Goal: Task Accomplishment & Management: Use online tool/utility

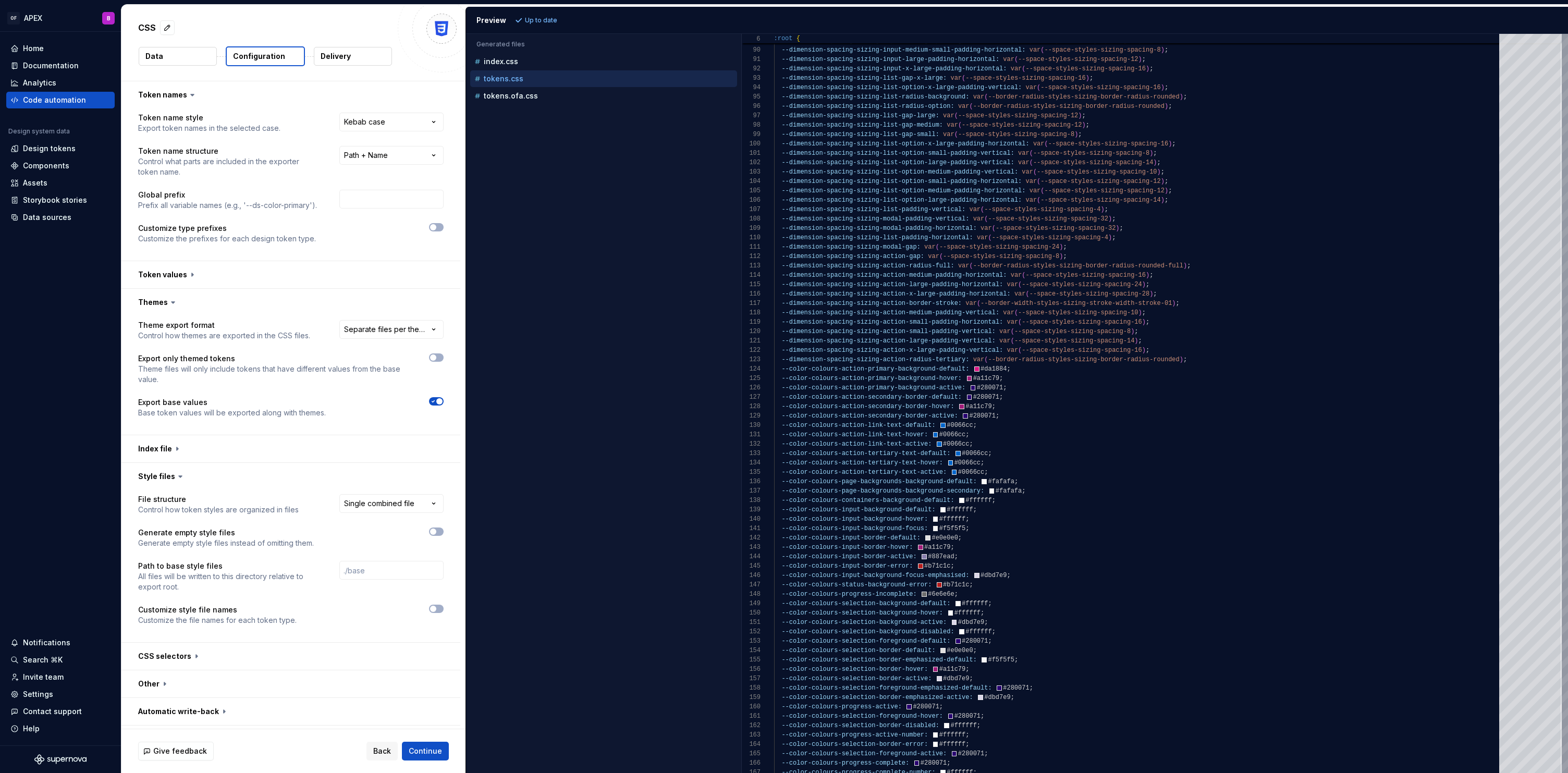
select select "**********"
click at [393, 752] on button "Back" at bounding box center [382, 751] width 31 height 19
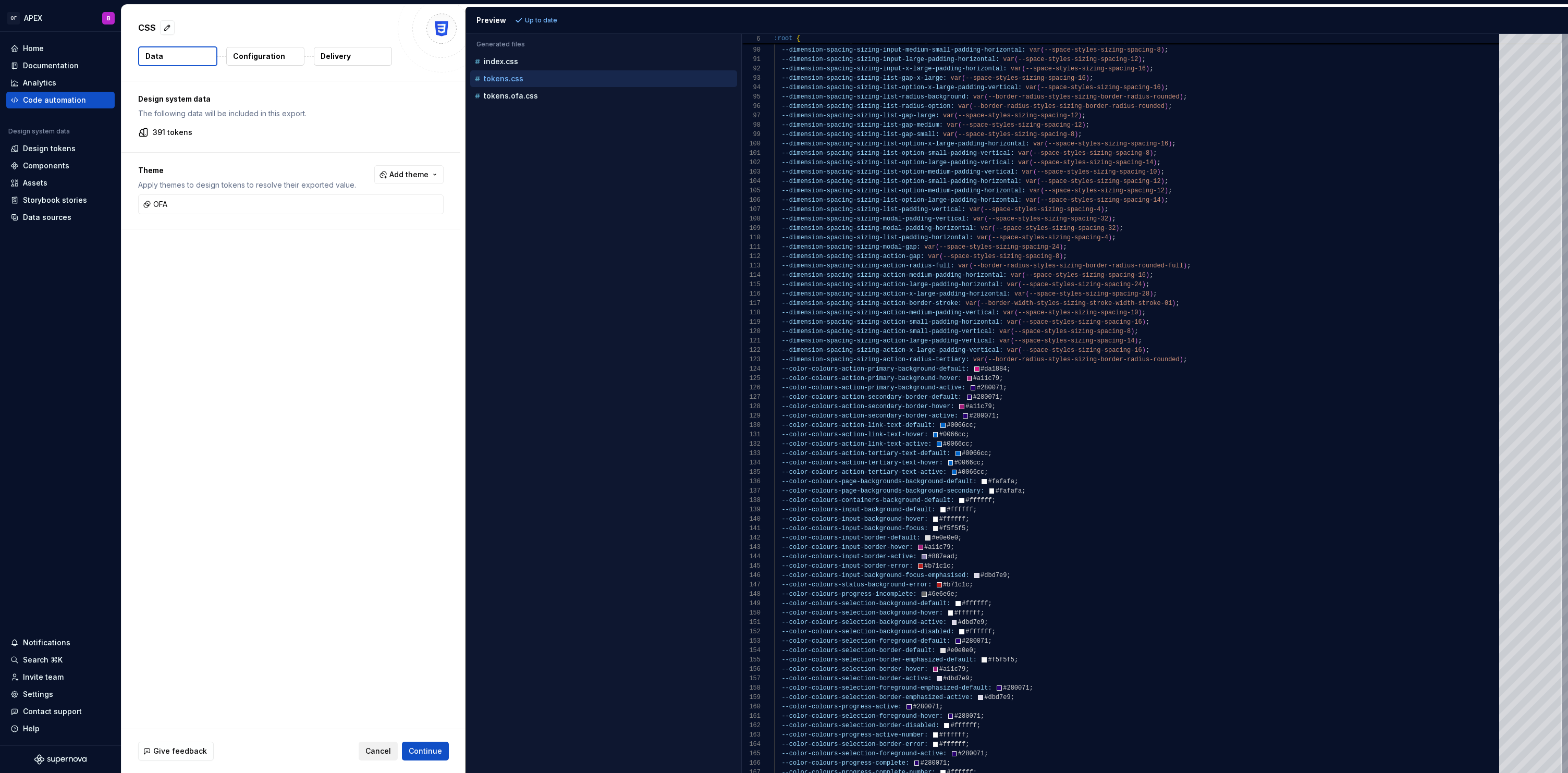
click at [378, 750] on span "Cancel" at bounding box center [378, 752] width 26 height 11
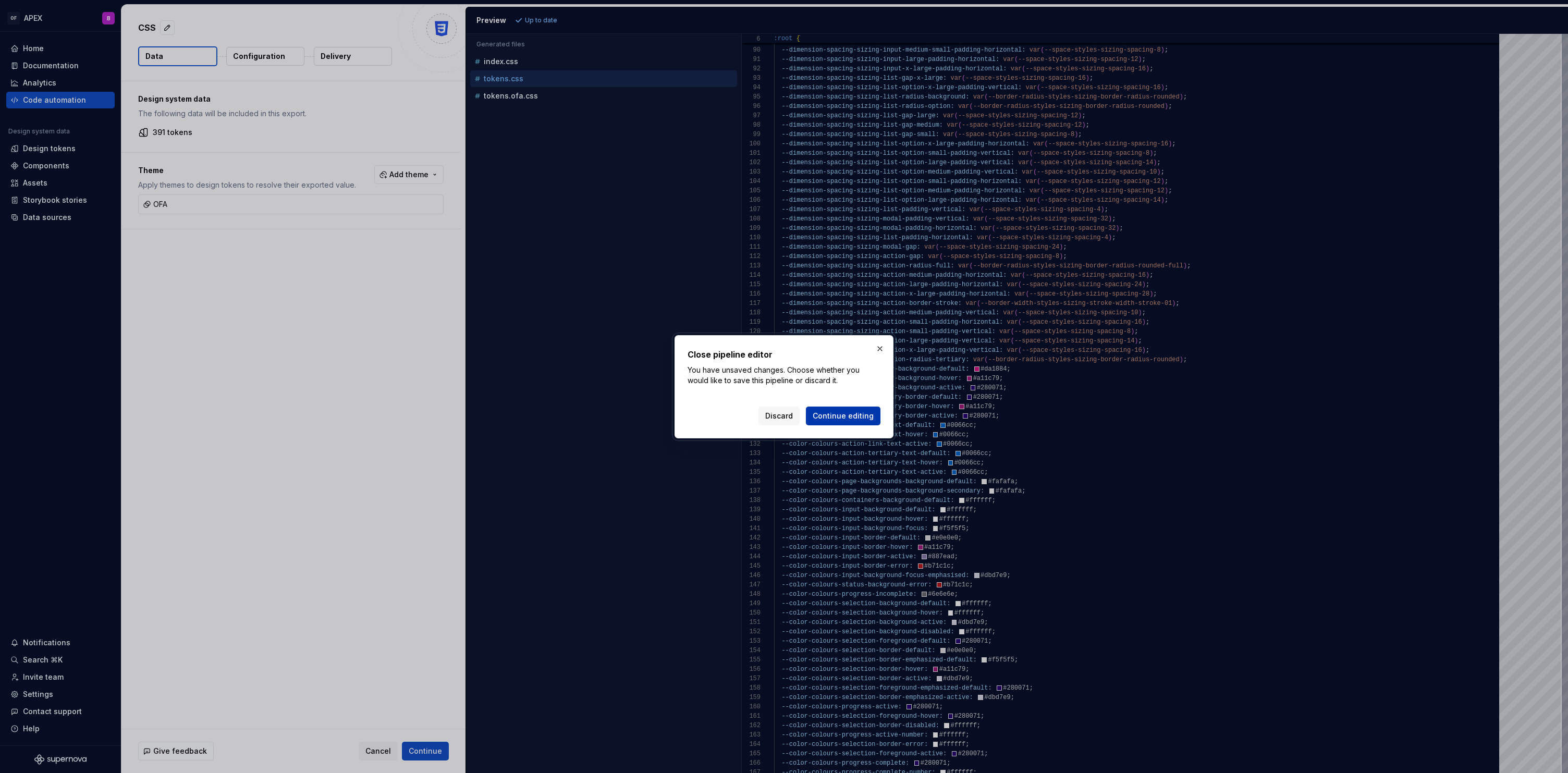
click at [850, 418] on span "Continue editing" at bounding box center [843, 416] width 61 height 11
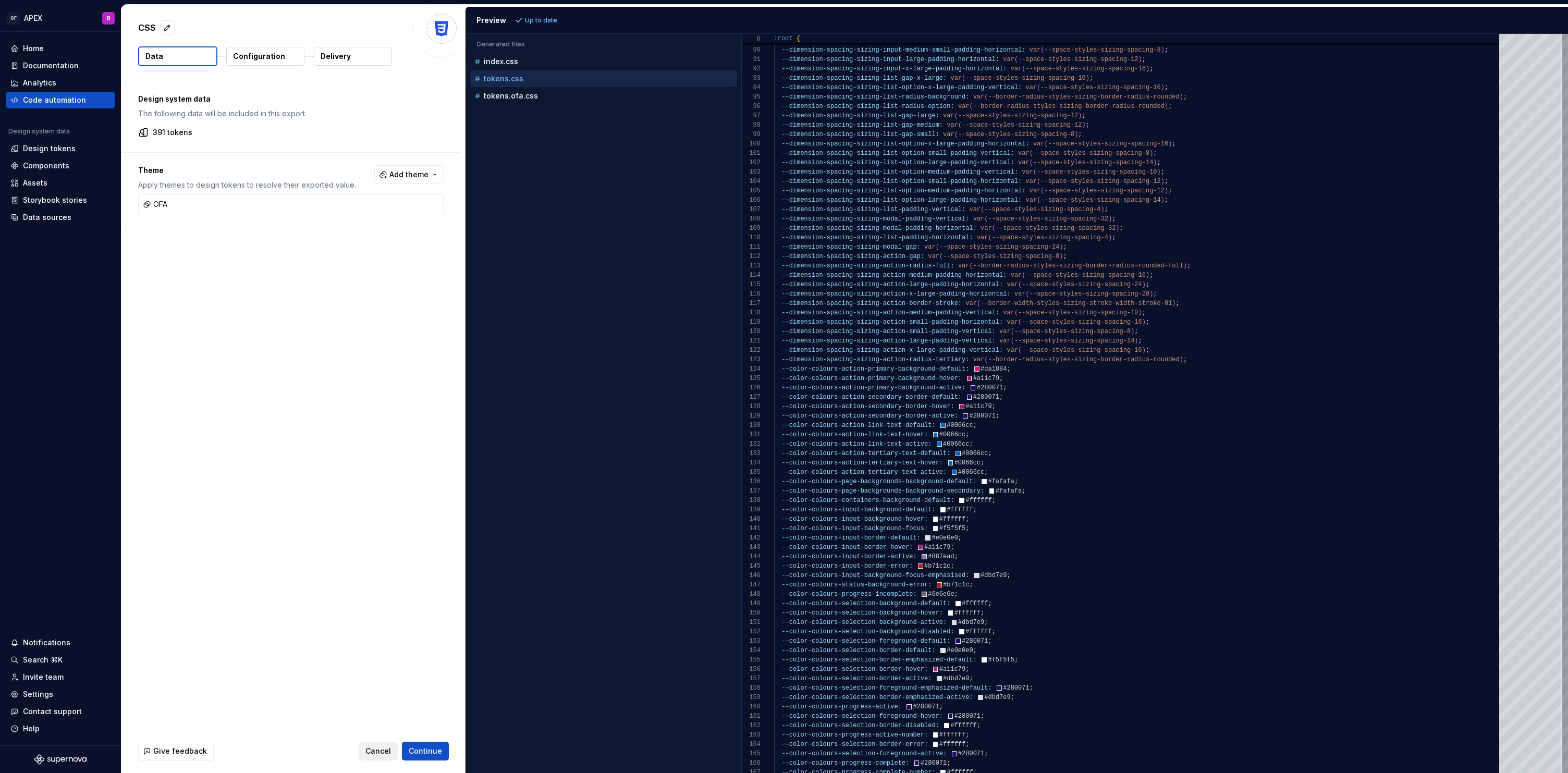
click at [397, 756] on button "Cancel" at bounding box center [378, 751] width 39 height 19
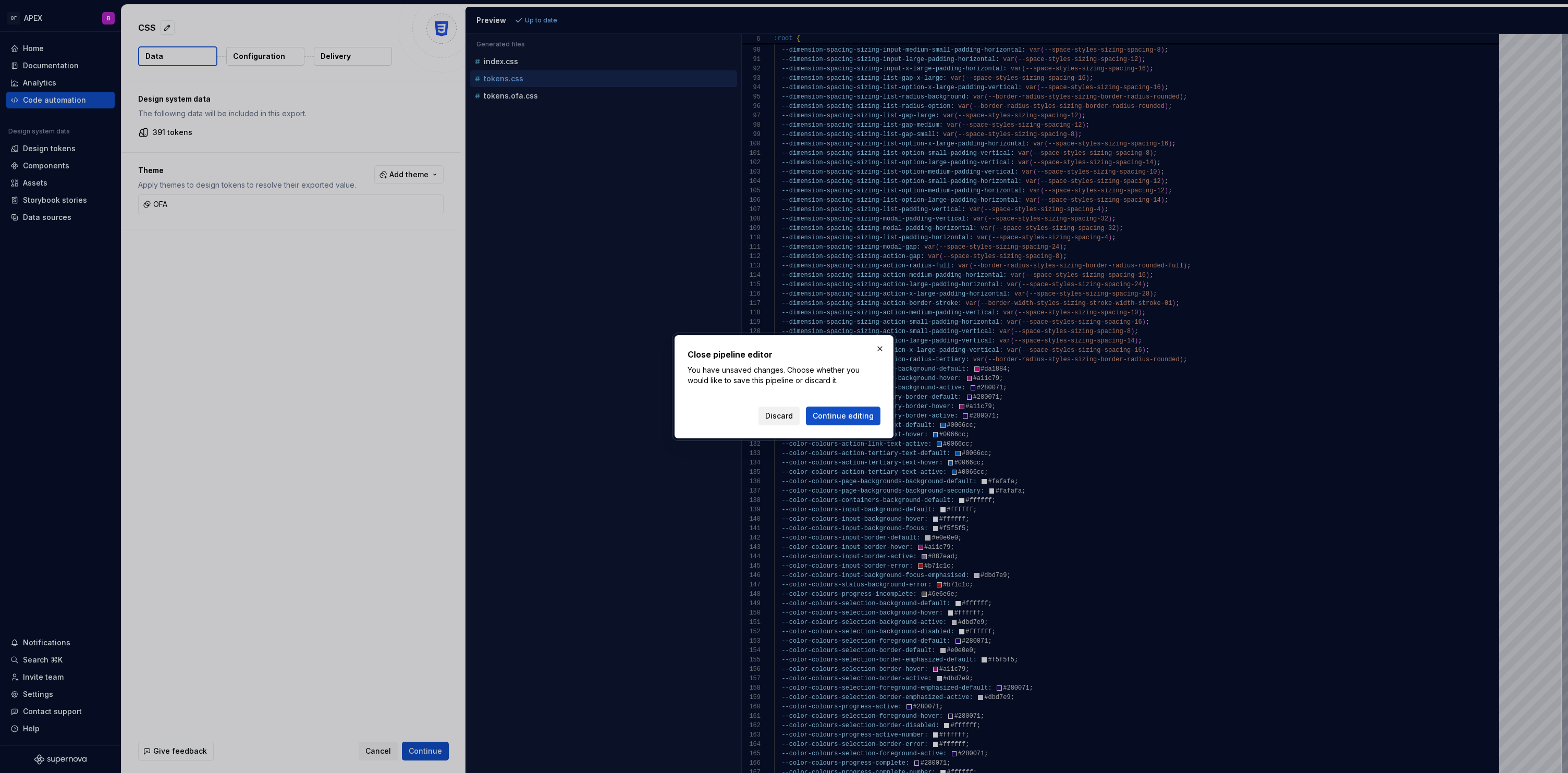
click at [786, 414] on span "Discard" at bounding box center [779, 416] width 27 height 11
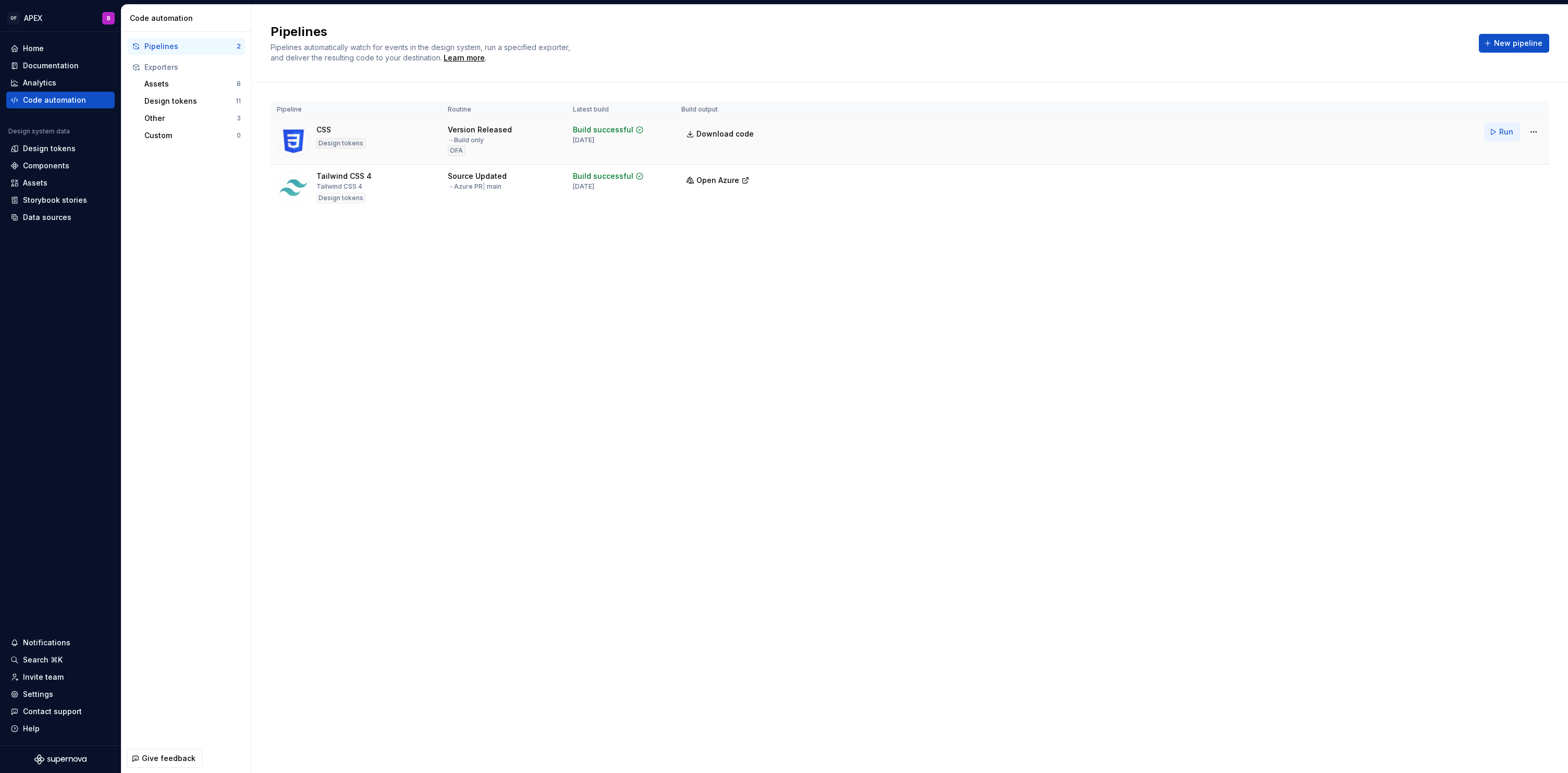
click at [1500, 133] on span "Run" at bounding box center [1506, 132] width 14 height 11
click at [1532, 133] on html "OF APEX B Home Documentation Analytics Code automation Design system data Desig…" at bounding box center [784, 386] width 1568 height 773
click at [1520, 154] on div "Edit pipeline" at bounding box center [1519, 154] width 89 height 11
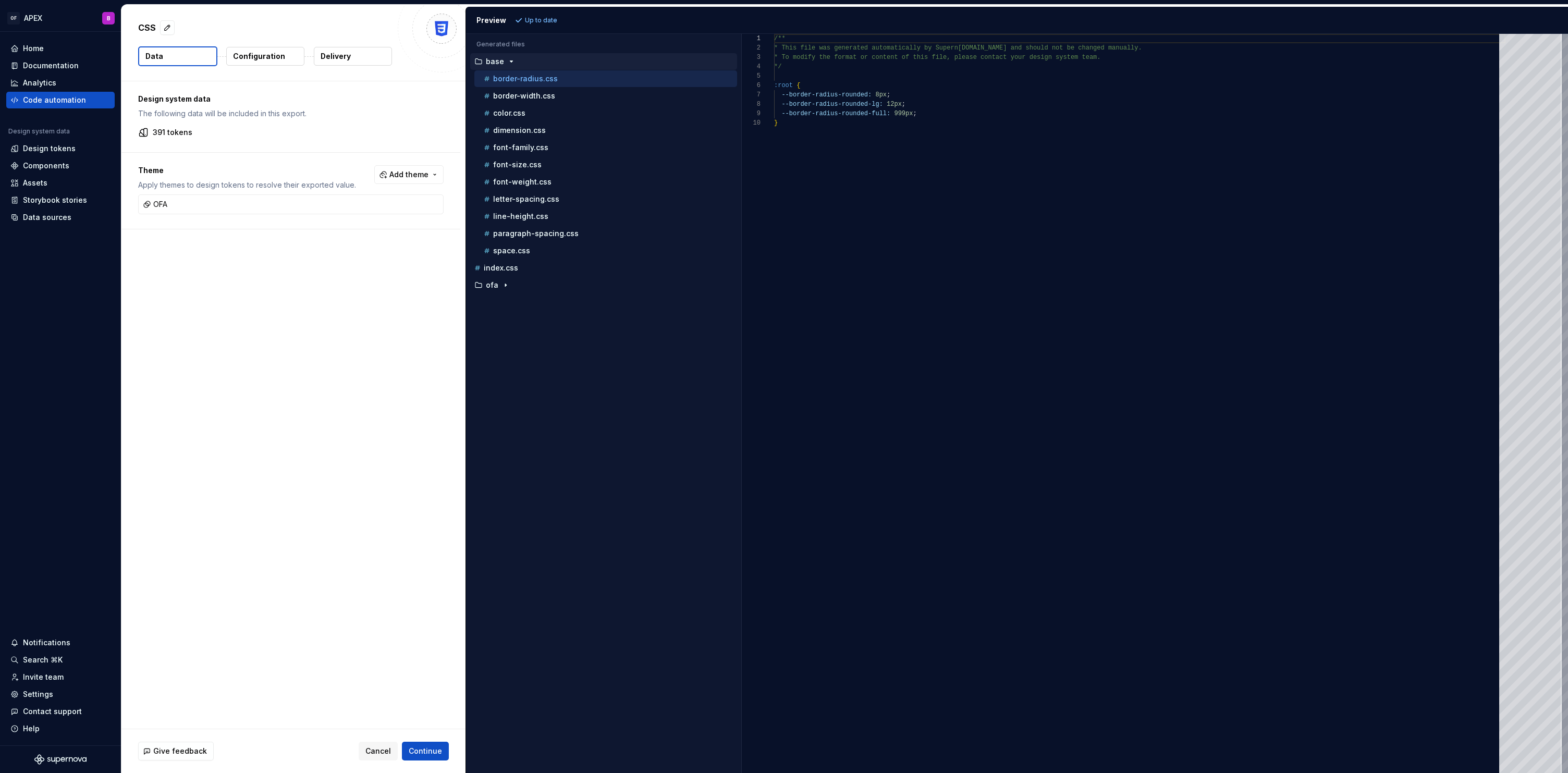
click at [281, 61] on p "Configuration" at bounding box center [259, 56] width 52 height 11
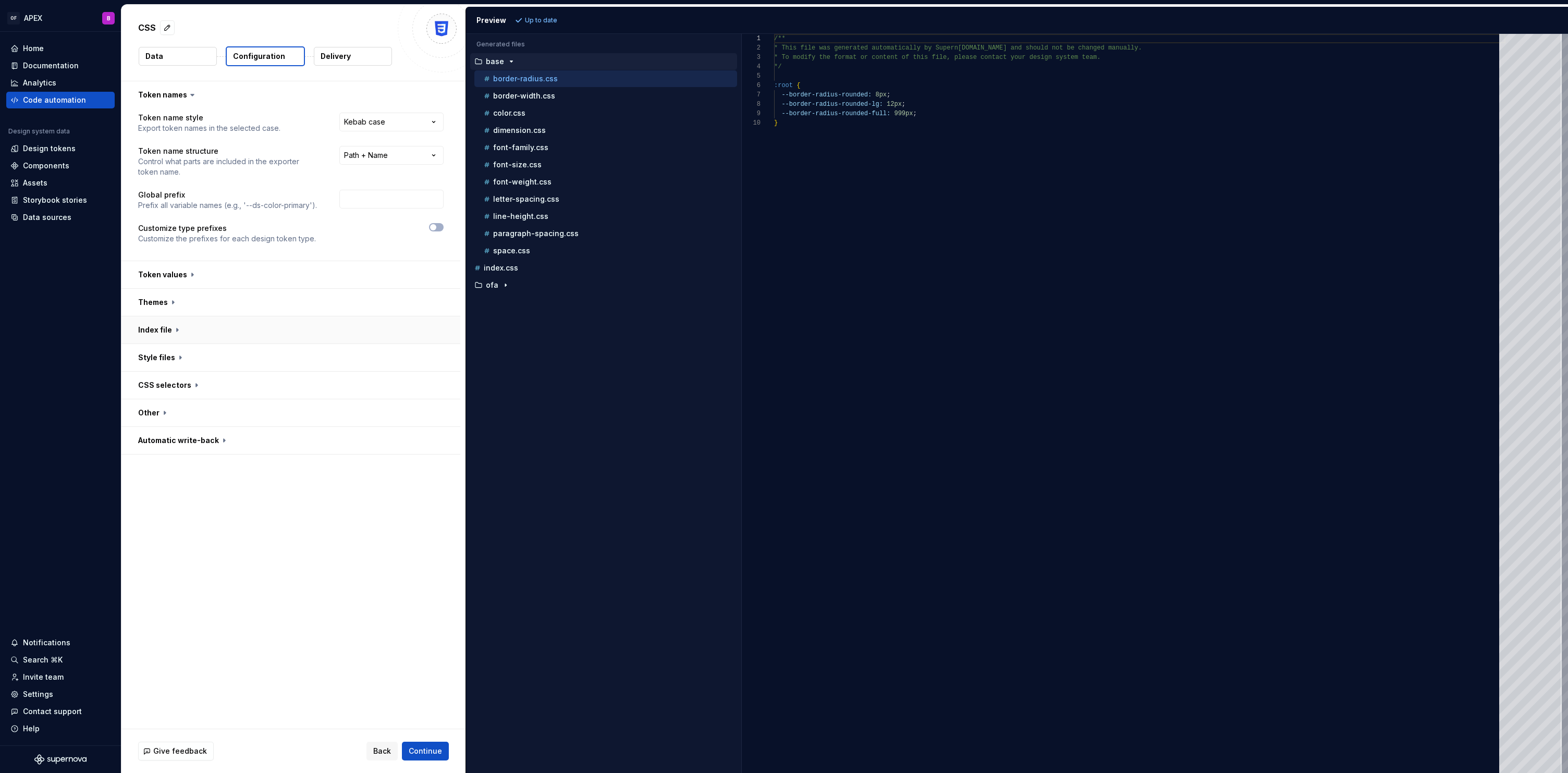
click at [160, 319] on button "button" at bounding box center [291, 330] width 339 height 27
click at [209, 278] on button "button" at bounding box center [291, 275] width 339 height 27
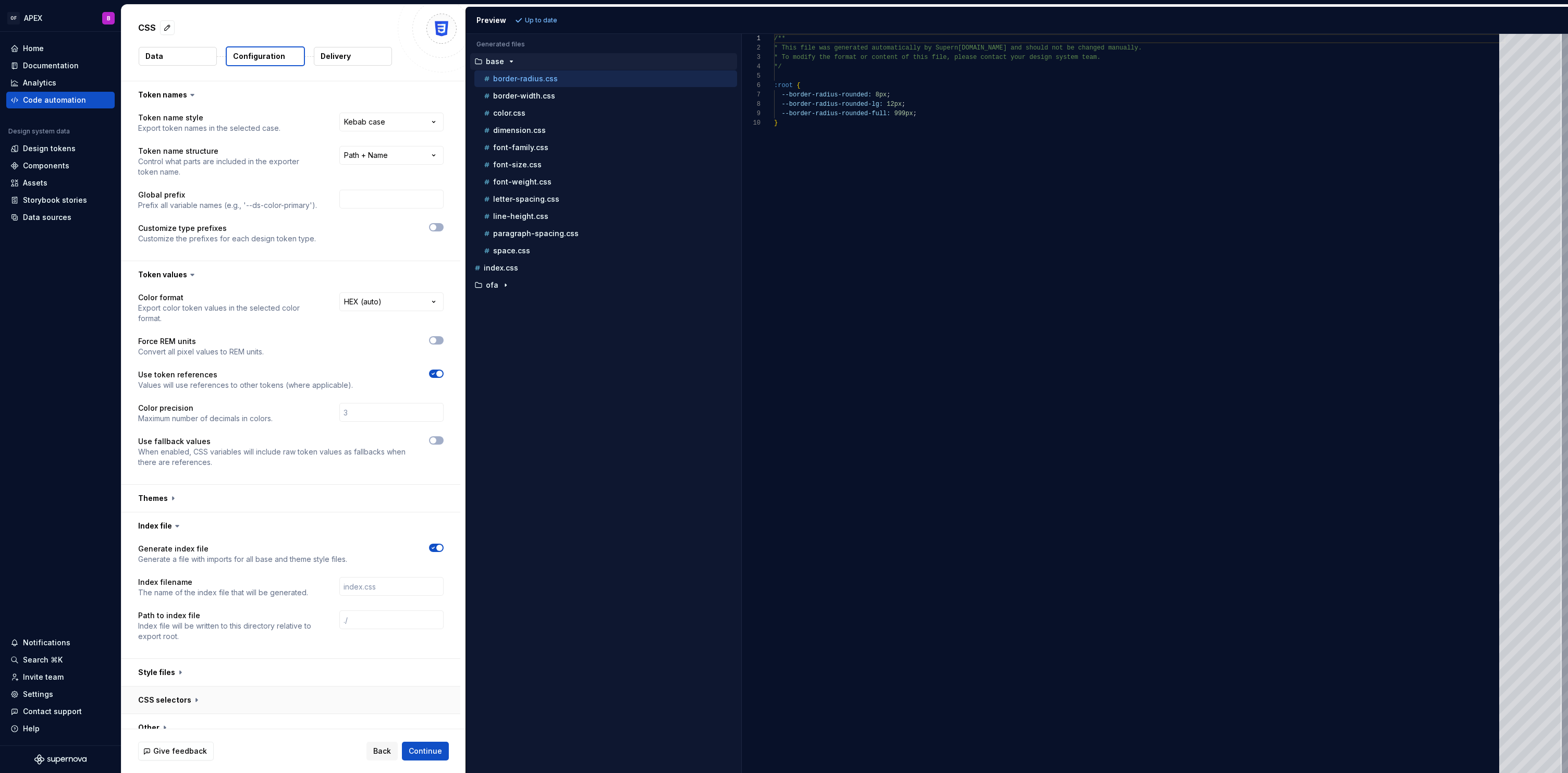
scroll to position [40, 0]
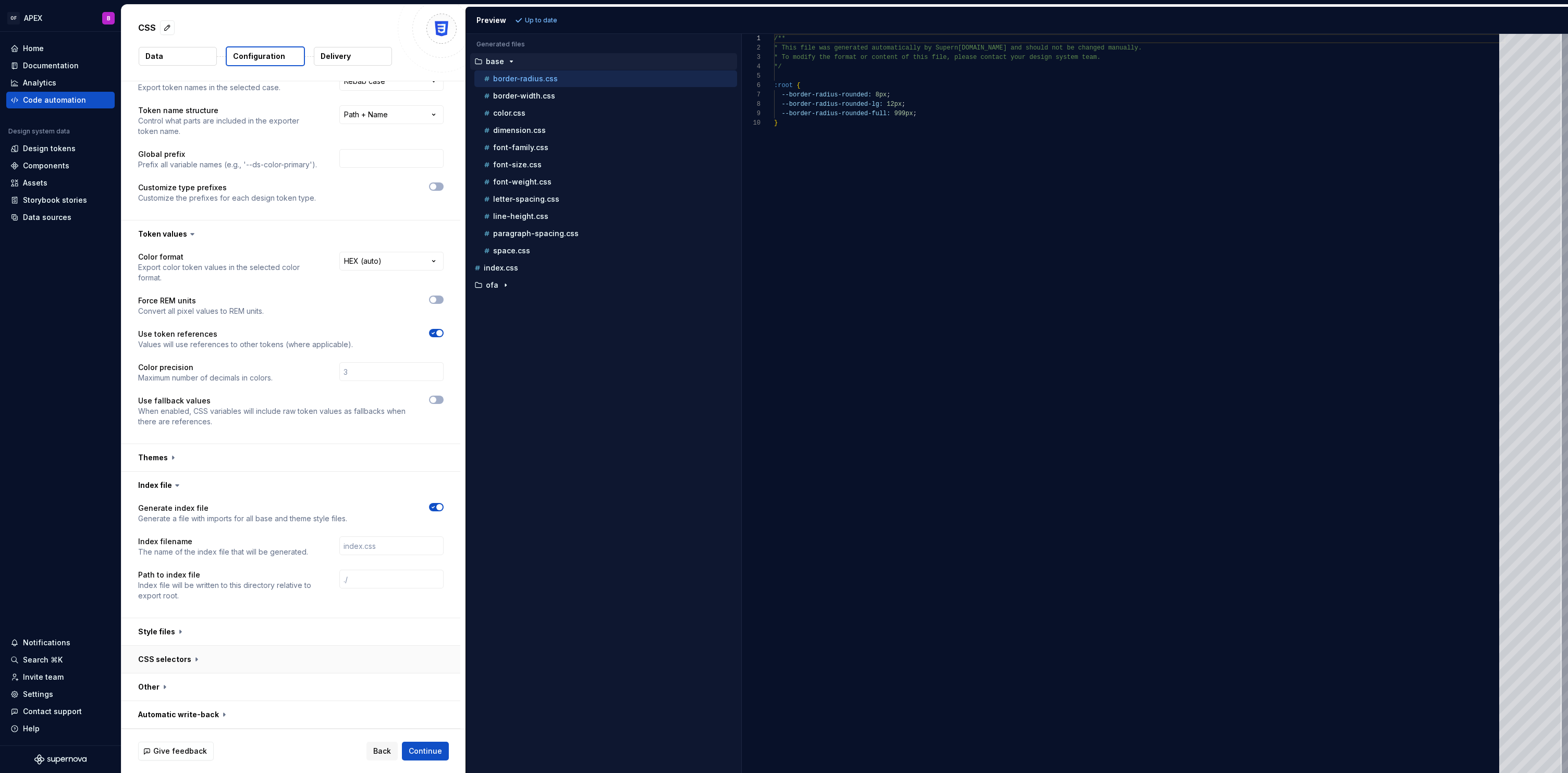
click at [195, 657] on button "button" at bounding box center [291, 660] width 339 height 27
click at [188, 641] on button "button" at bounding box center [291, 632] width 339 height 27
click at [386, 657] on html "**********" at bounding box center [784, 386] width 1568 height 773
select select "**********"
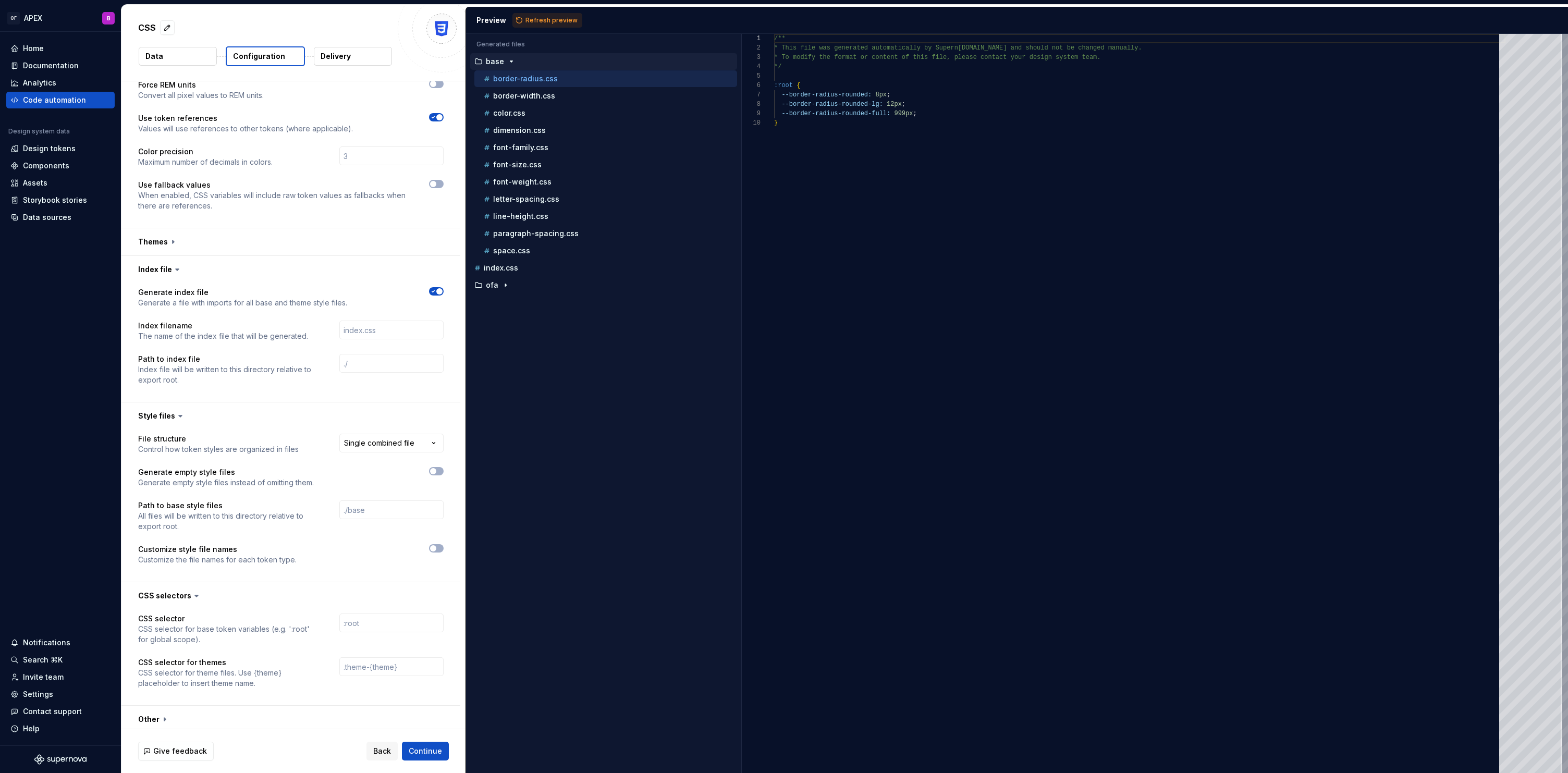
scroll to position [289, 0]
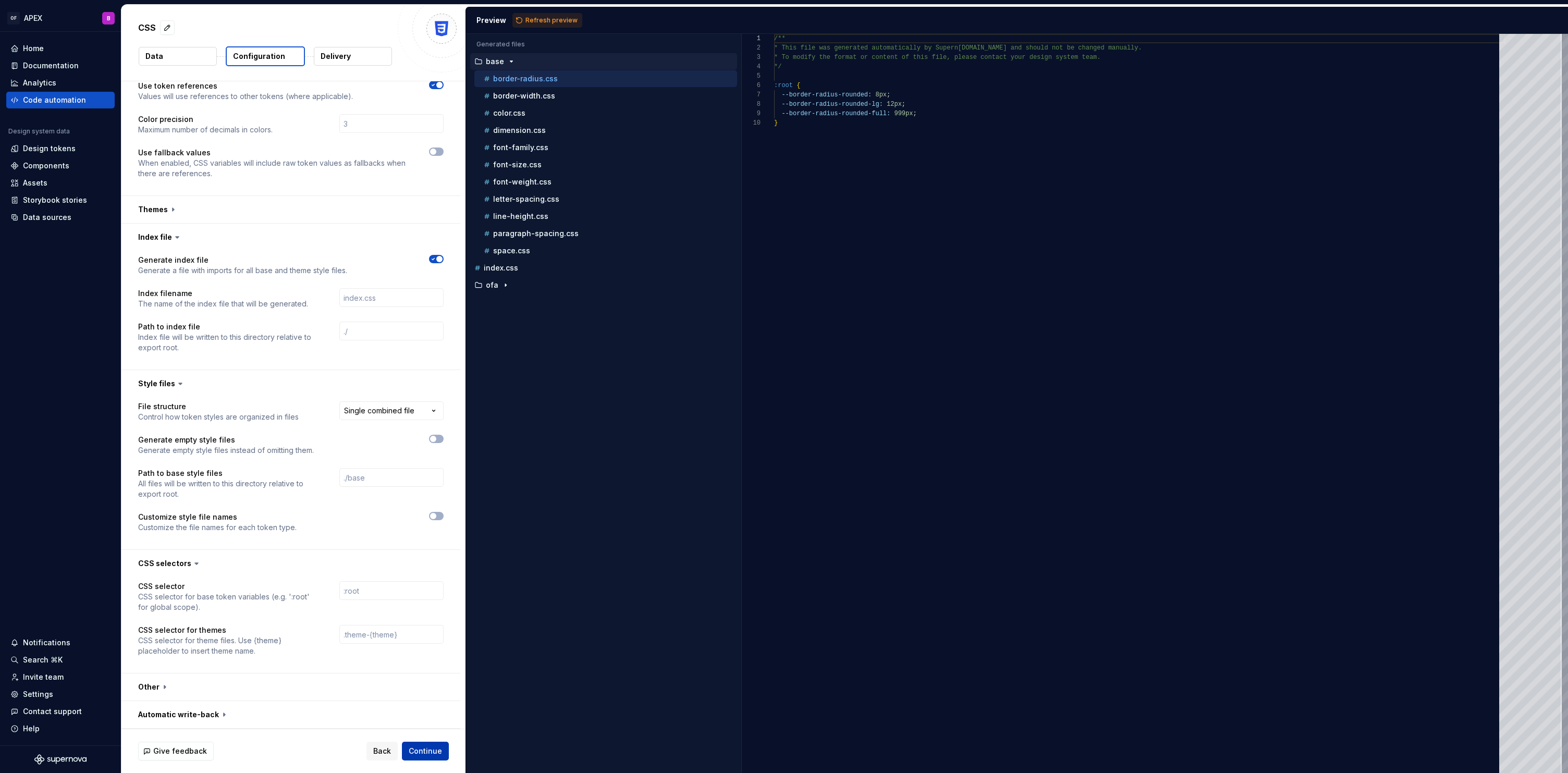
click at [432, 757] on button "Continue" at bounding box center [425, 751] width 47 height 19
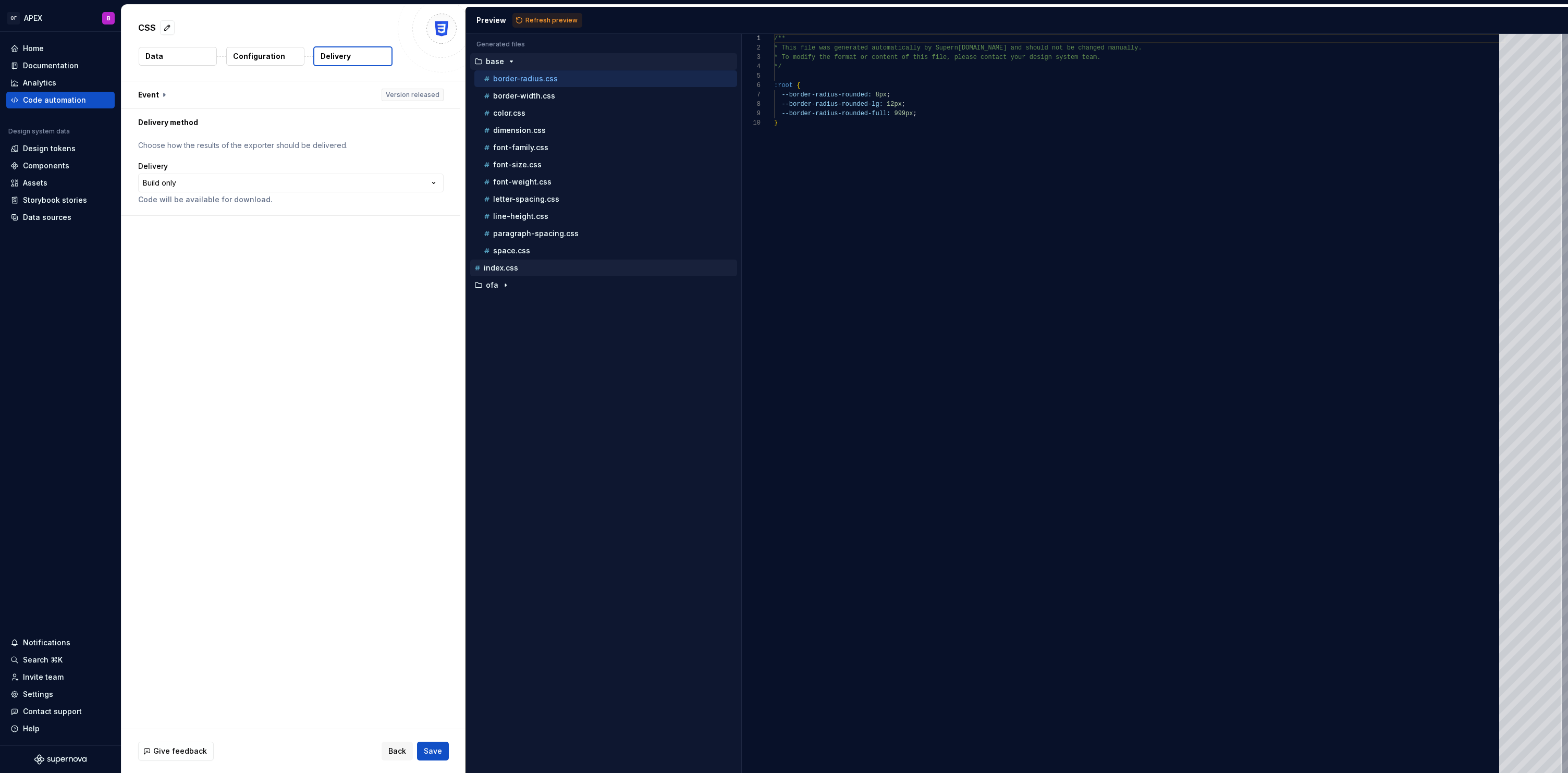
click at [507, 275] on div "index.css" at bounding box center [603, 268] width 267 height 17
click at [559, 14] on button "Refresh preview" at bounding box center [548, 20] width 70 height 14
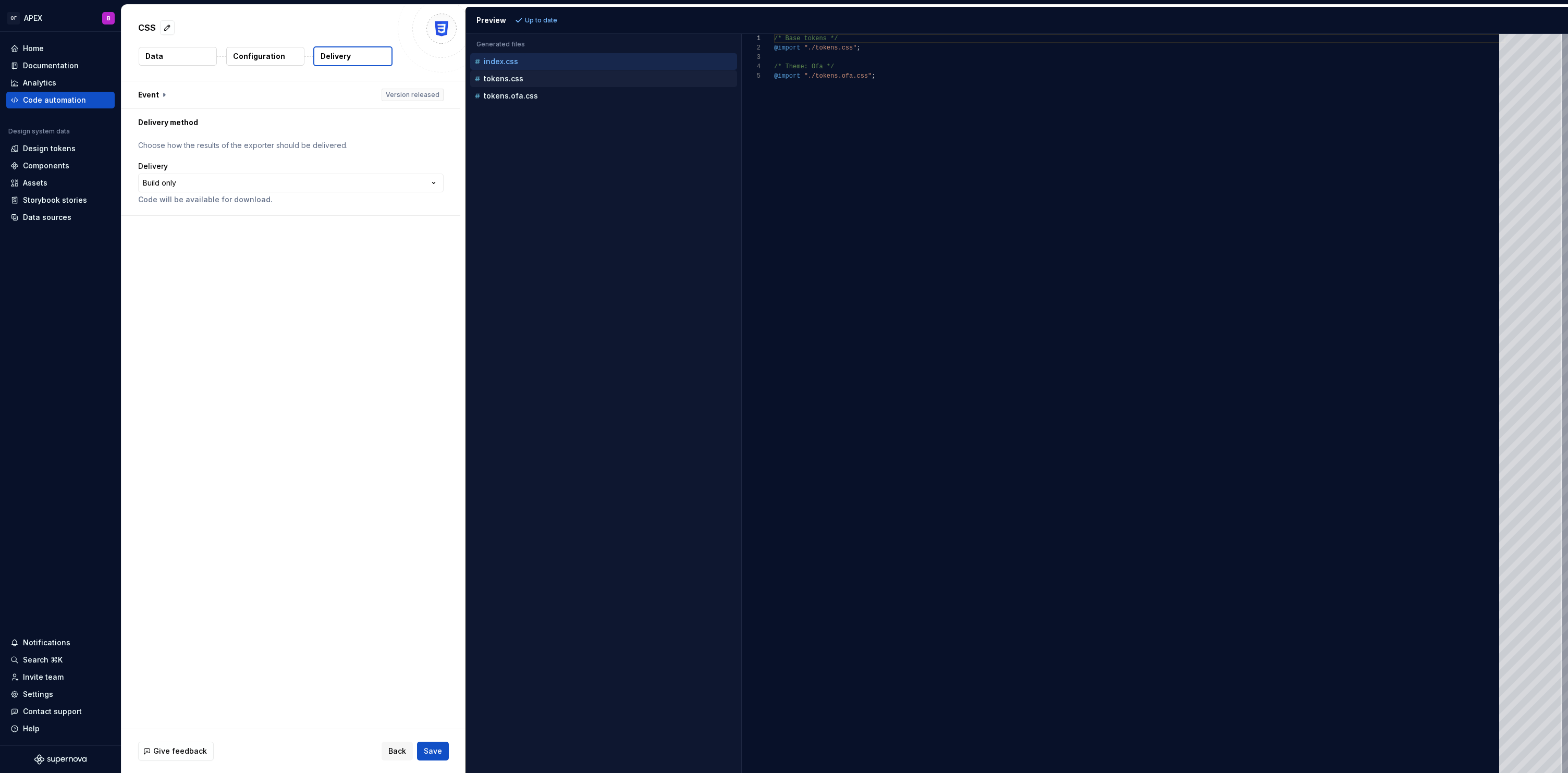
click at [506, 80] on p "tokens.css" at bounding box center [503, 78] width 40 height 8
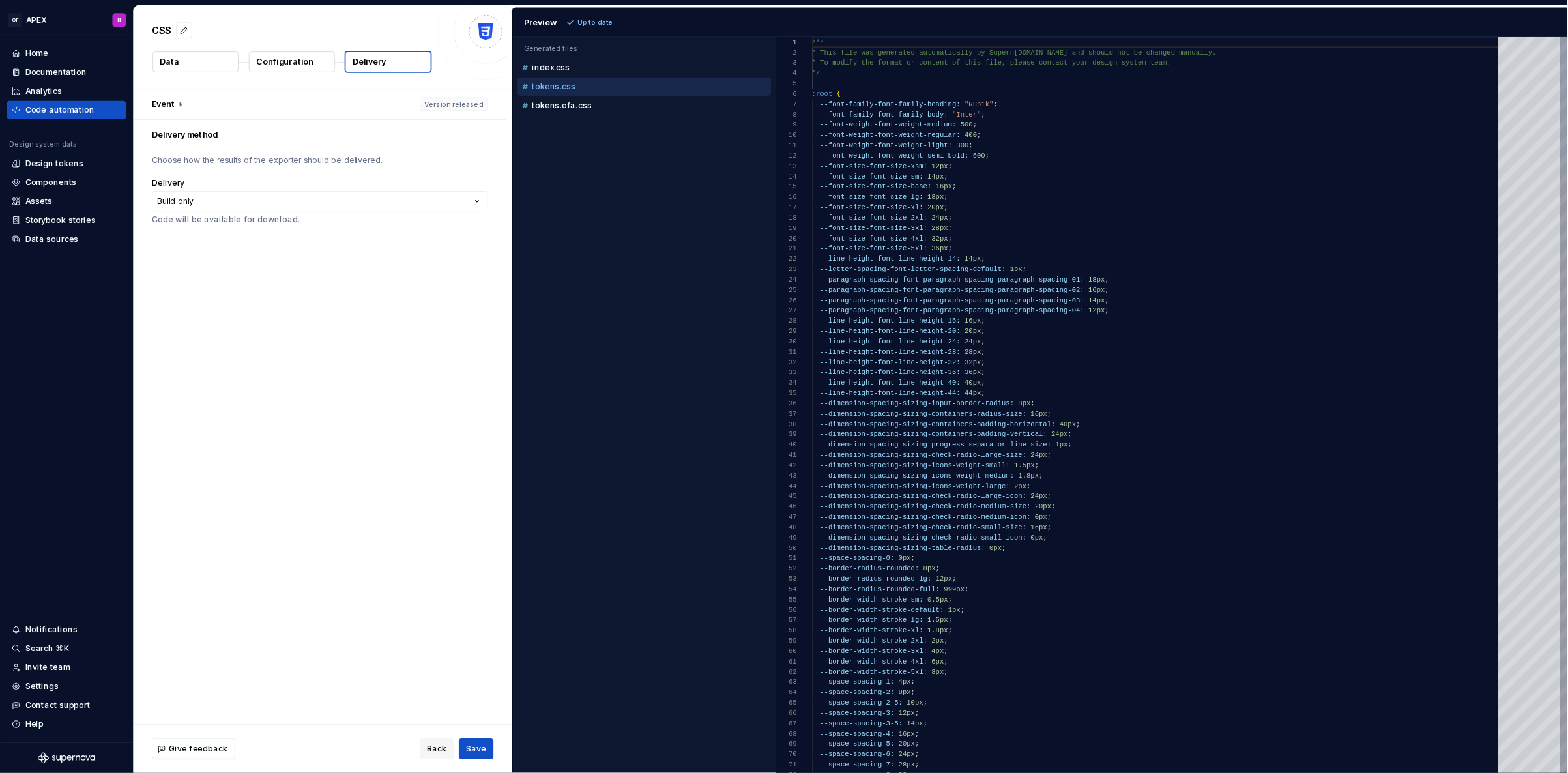
scroll to position [117, 0]
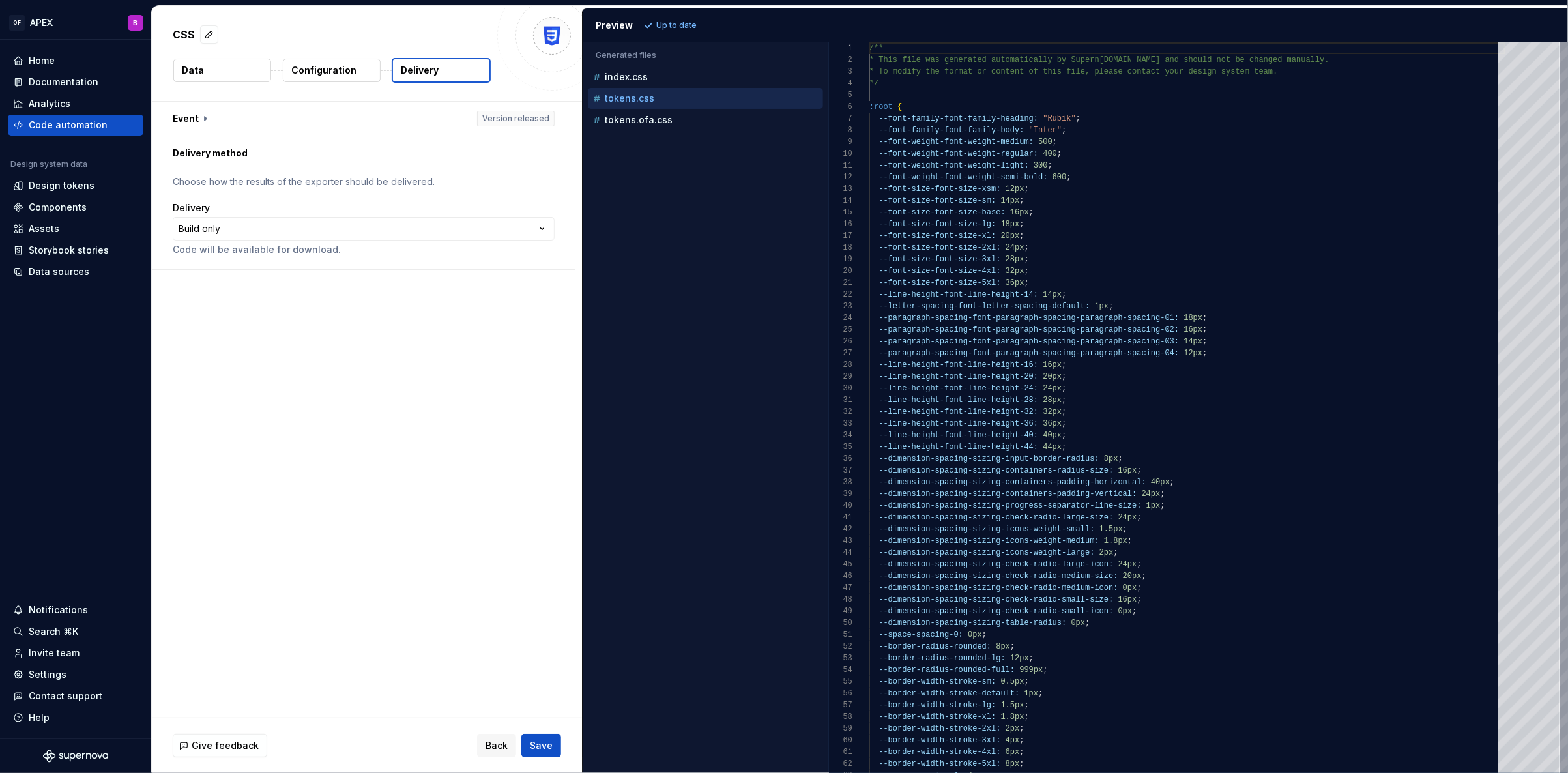
click at [331, 69] on p "Configuration" at bounding box center [323, 70] width 66 height 13
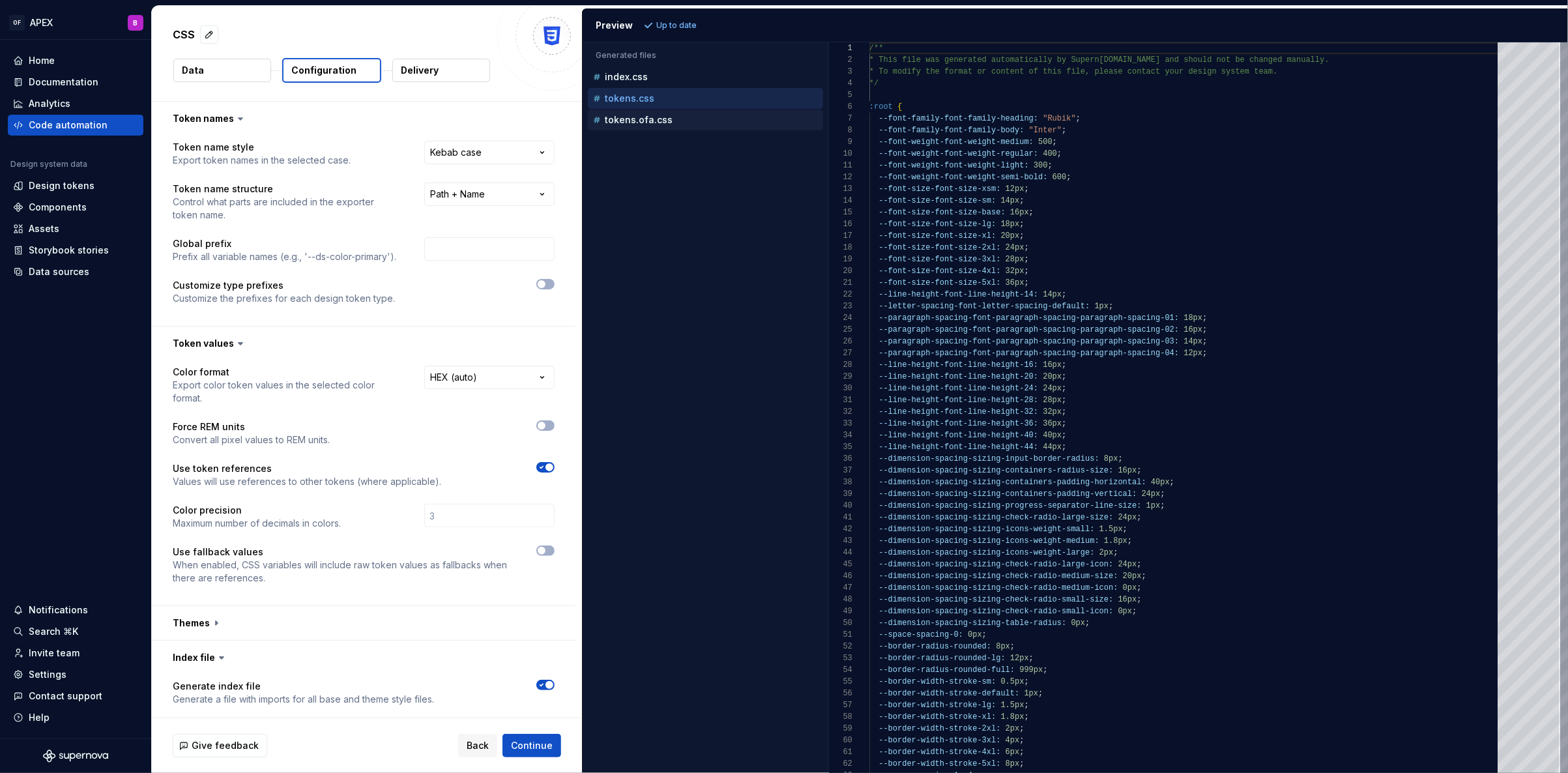
click at [644, 125] on div "tokens.ofa.css" at bounding box center [707, 120] width 233 height 13
type textarea "**********"
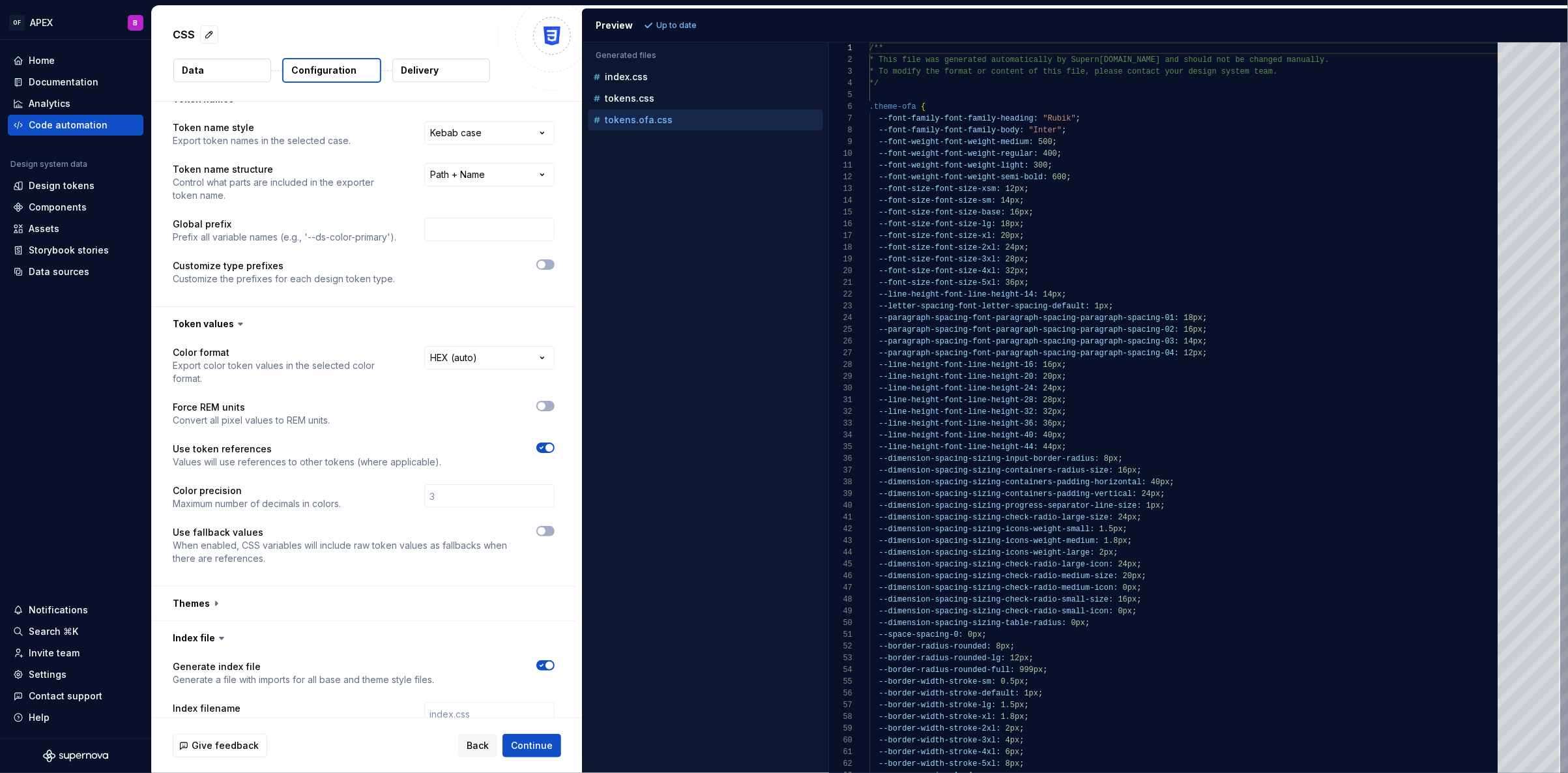
scroll to position [185, 0]
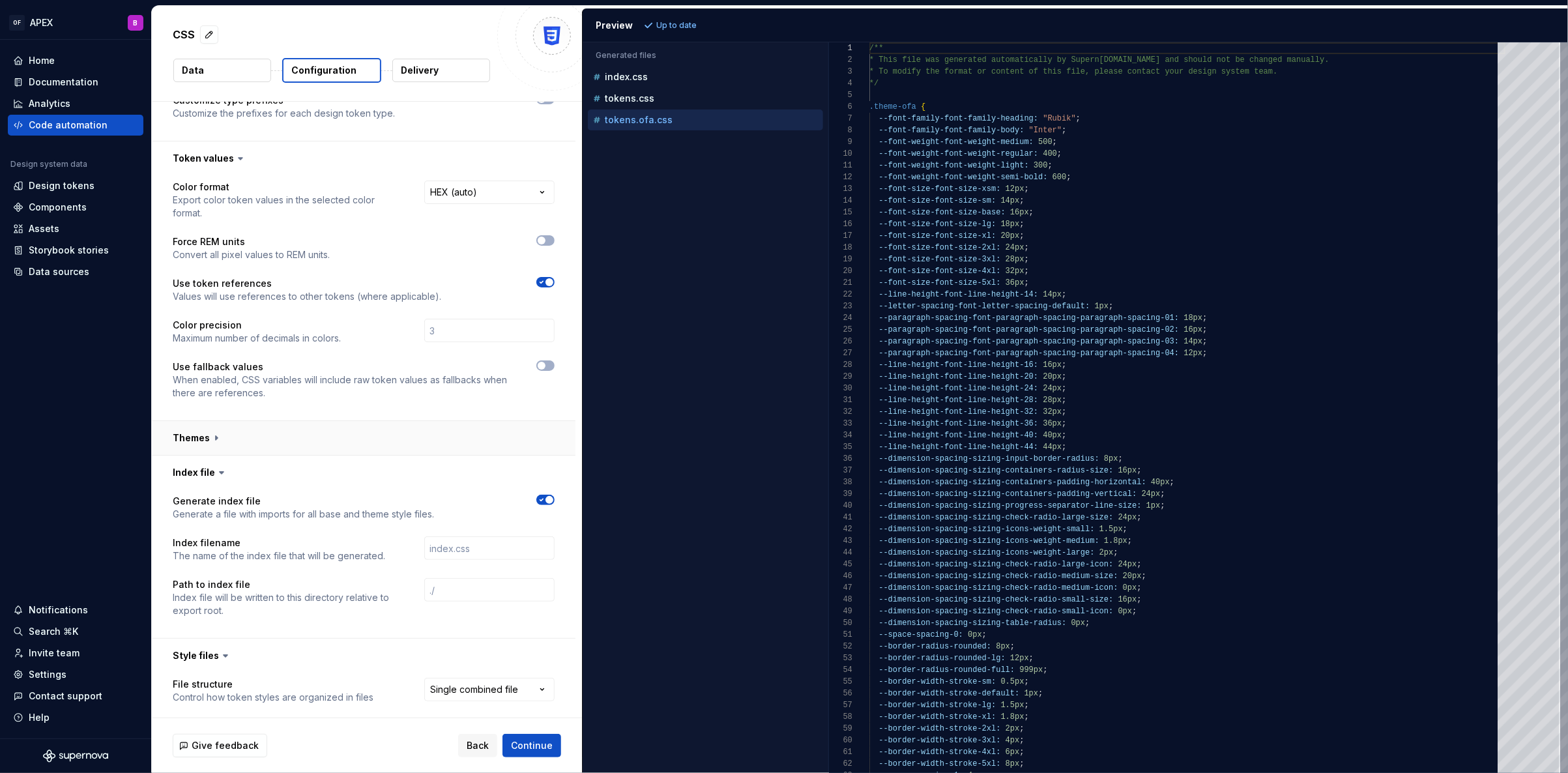
click at [193, 437] on button "button" at bounding box center [364, 438] width 424 height 34
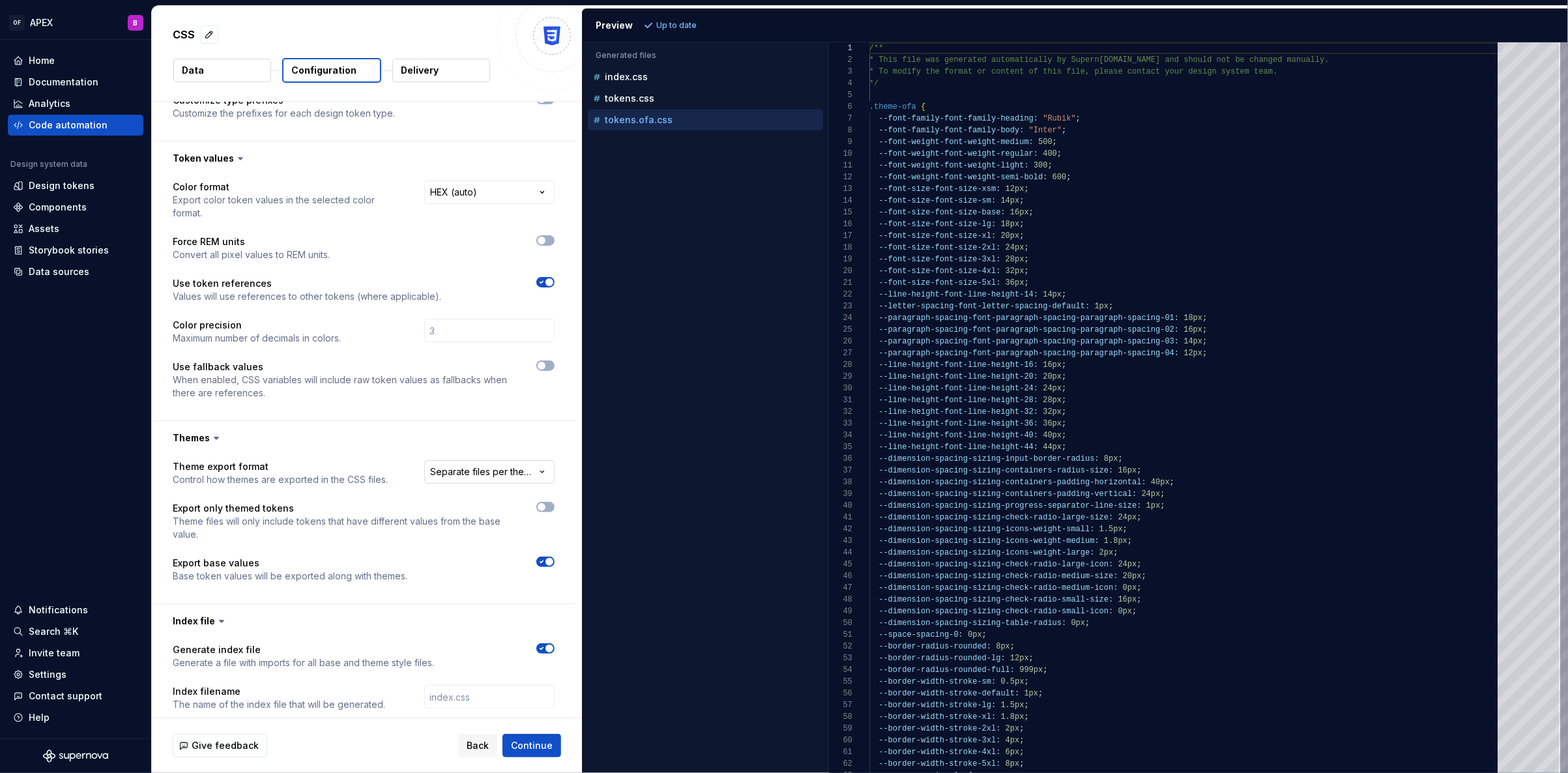
click at [503, 472] on html "**********" at bounding box center [784, 386] width 1568 height 773
